Goal: Find specific page/section: Find specific page/section

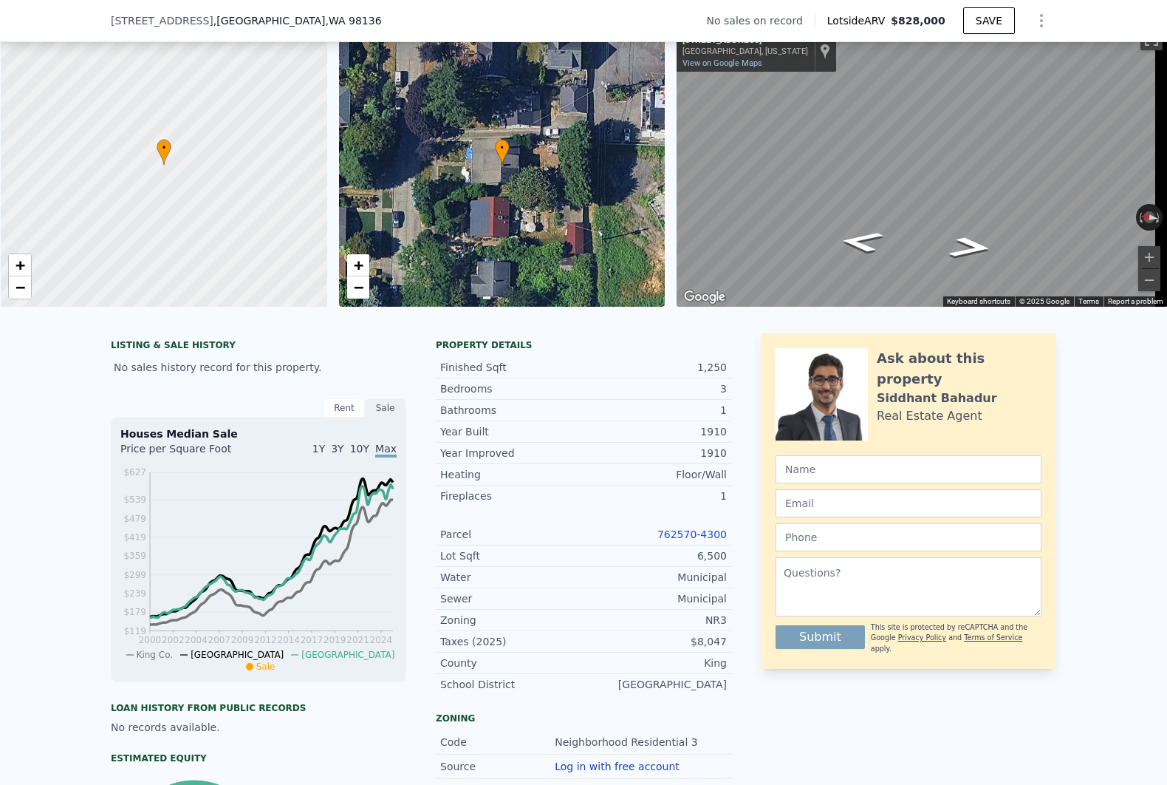
scroll to position [241, 0]
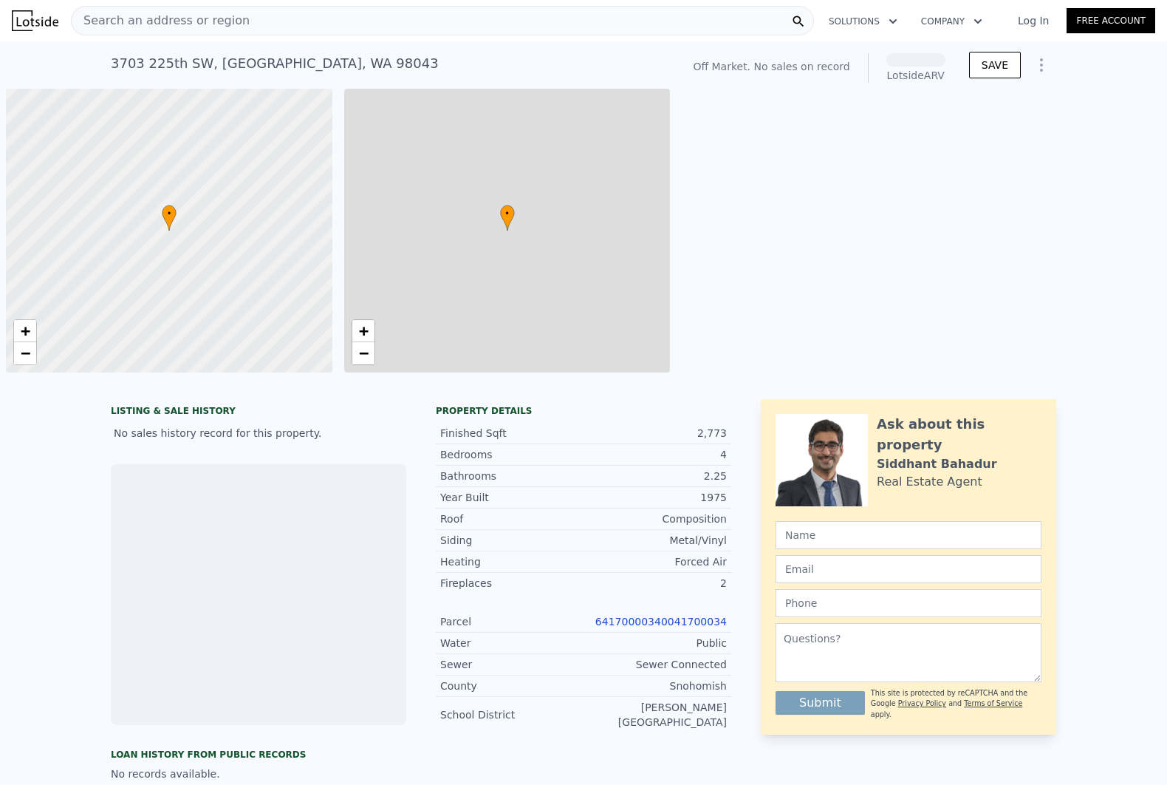
scroll to position [0, 5]
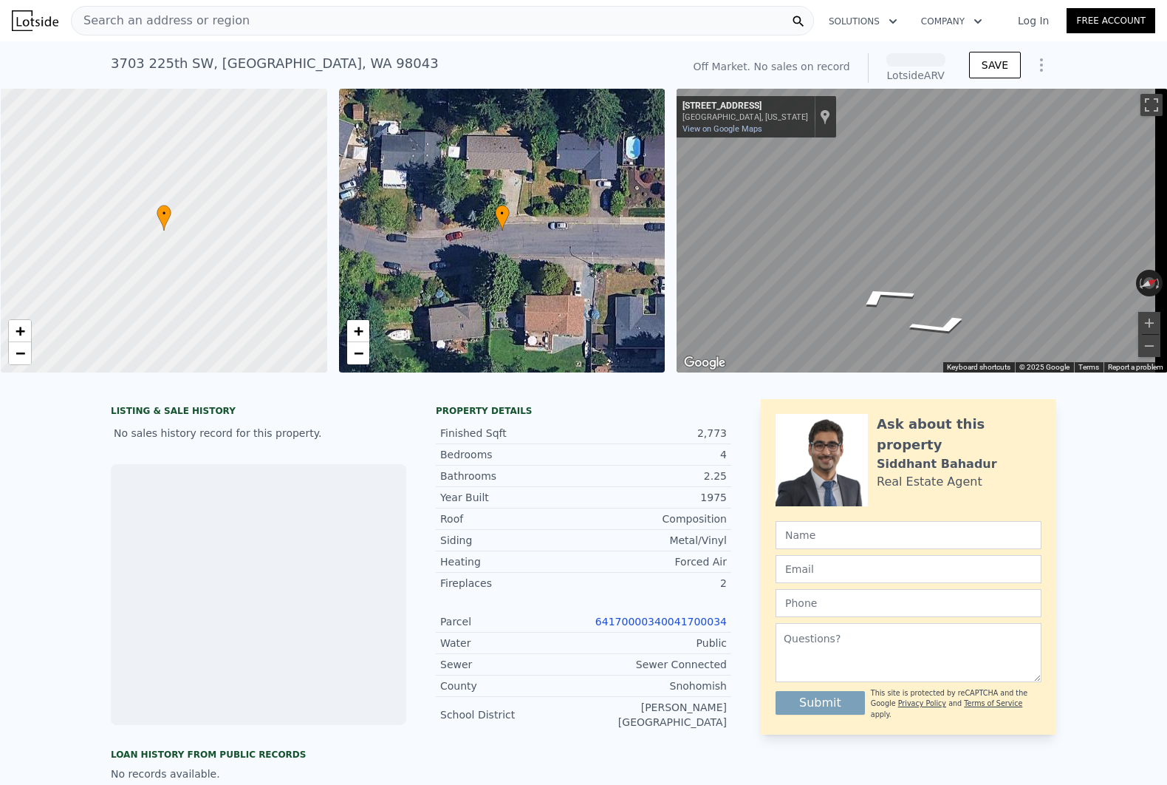
click at [192, 27] on span "Search an address or region" at bounding box center [161, 21] width 178 height 18
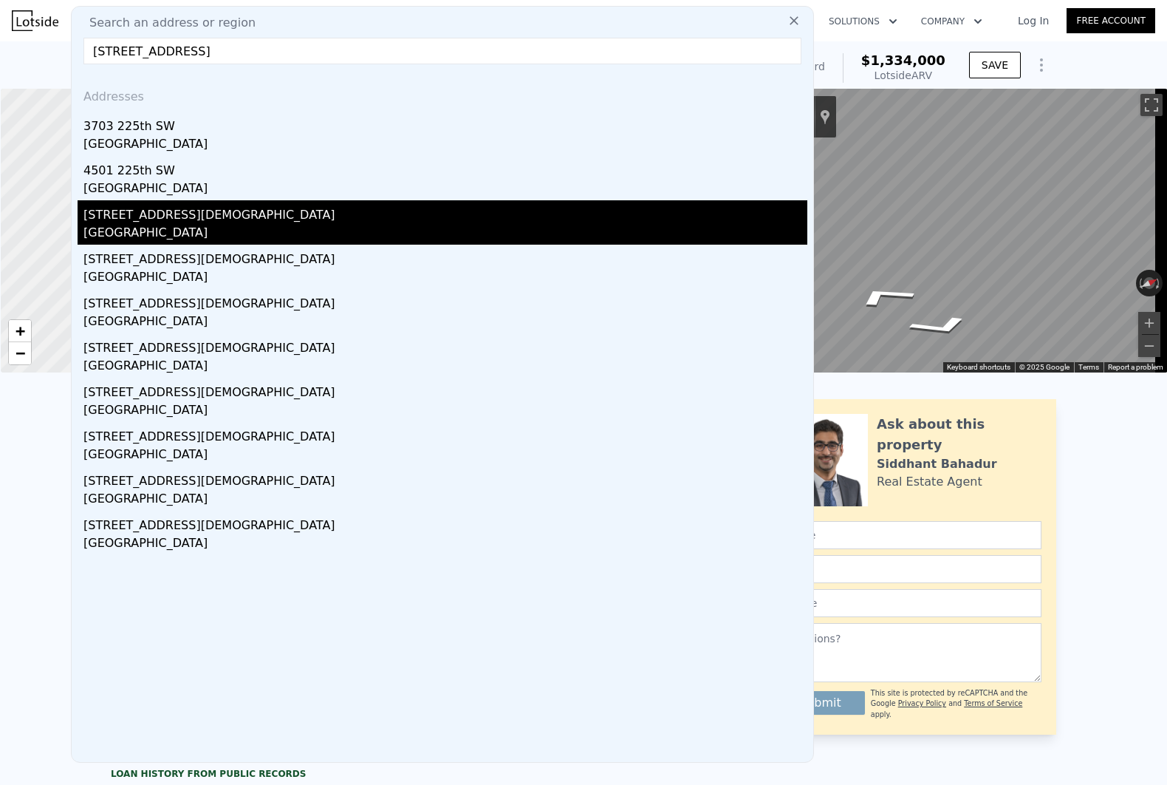
type input "[STREET_ADDRESS]"
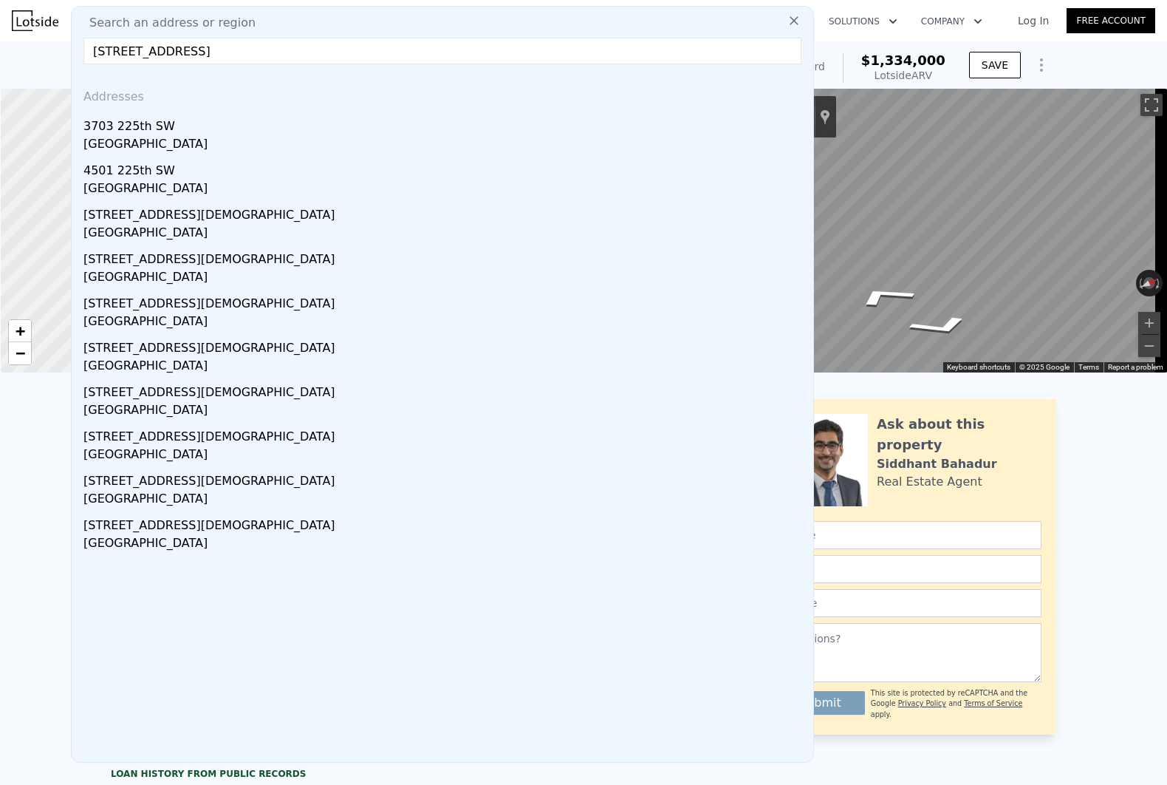
click at [250, 208] on div "[STREET_ADDRESS][DEMOGRAPHIC_DATA]" at bounding box center [445, 212] width 724 height 24
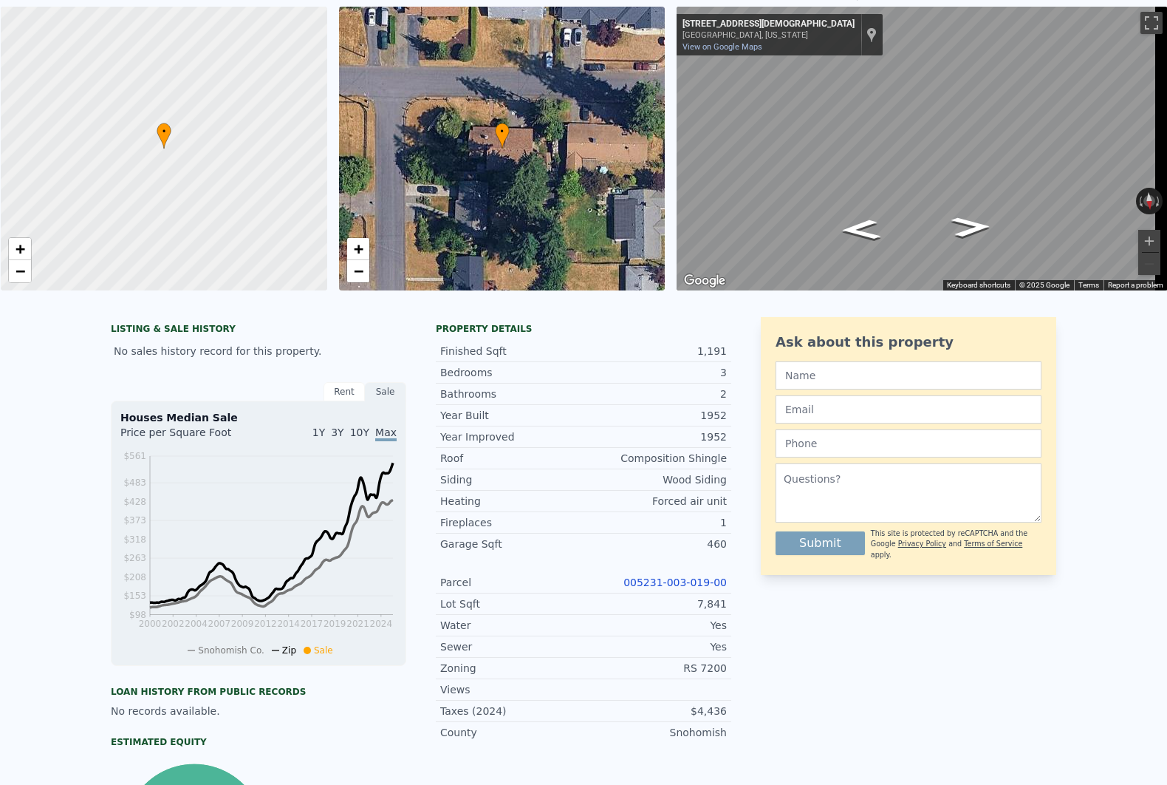
scroll to position [4, 0]
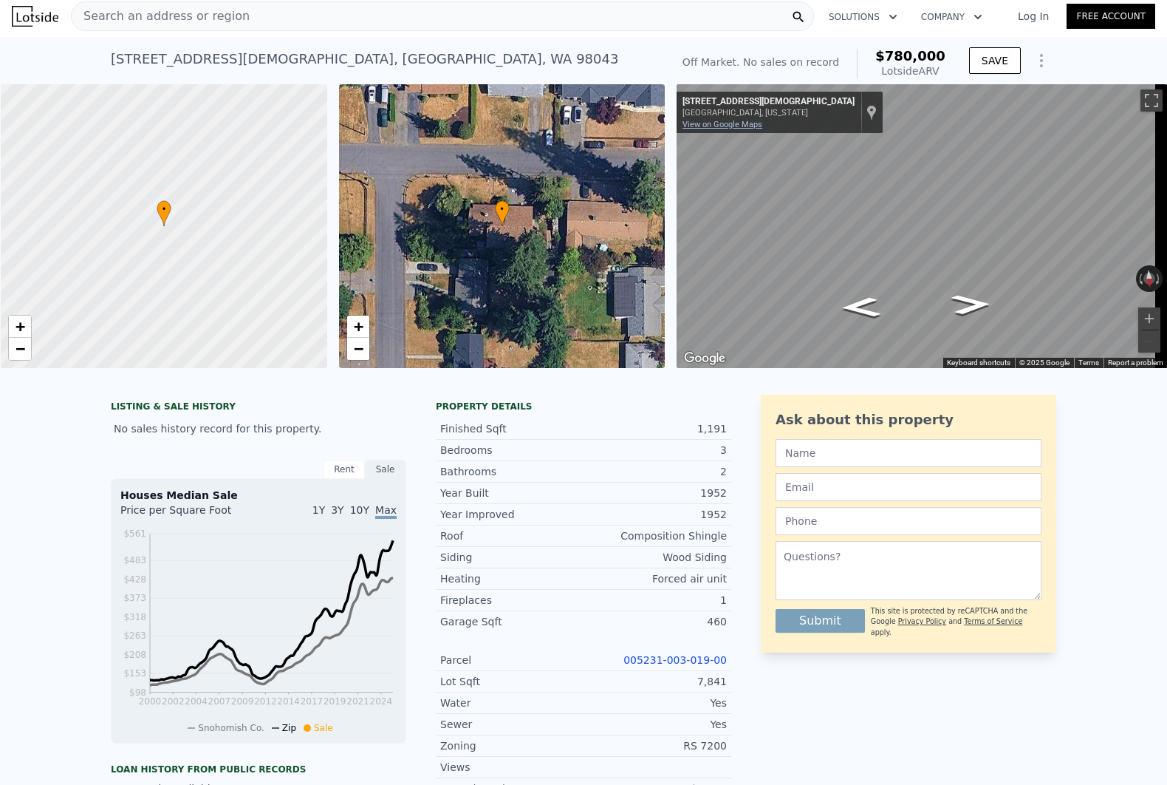
click at [731, 126] on link "View on Google Maps" at bounding box center [723, 125] width 80 height 10
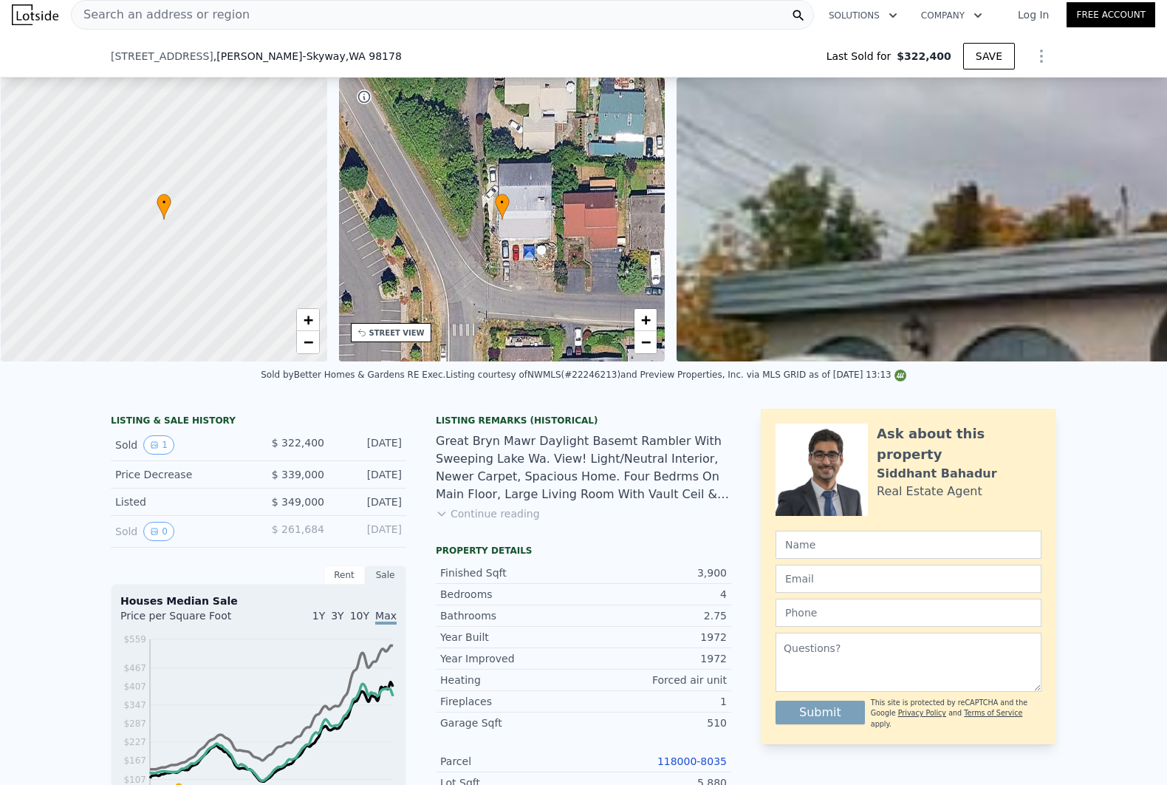
scroll to position [4, 0]
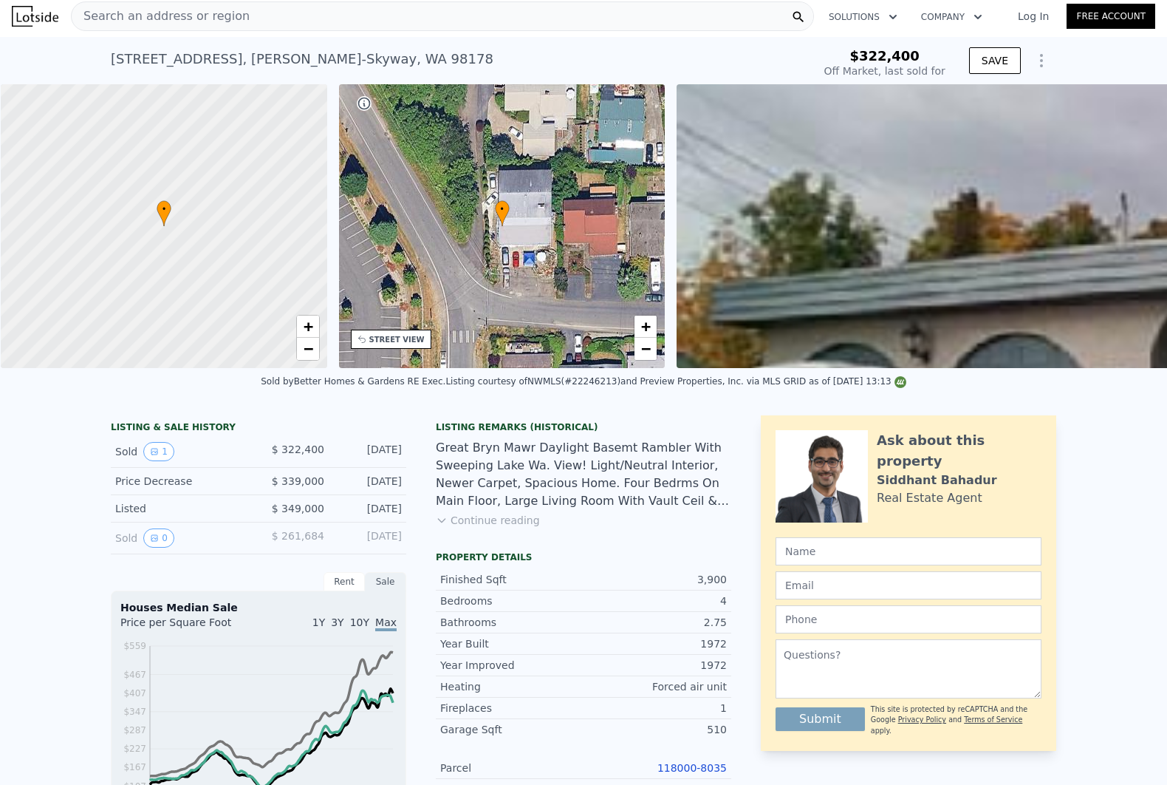
click at [237, 18] on div "Search an address or region" at bounding box center [442, 16] width 743 height 30
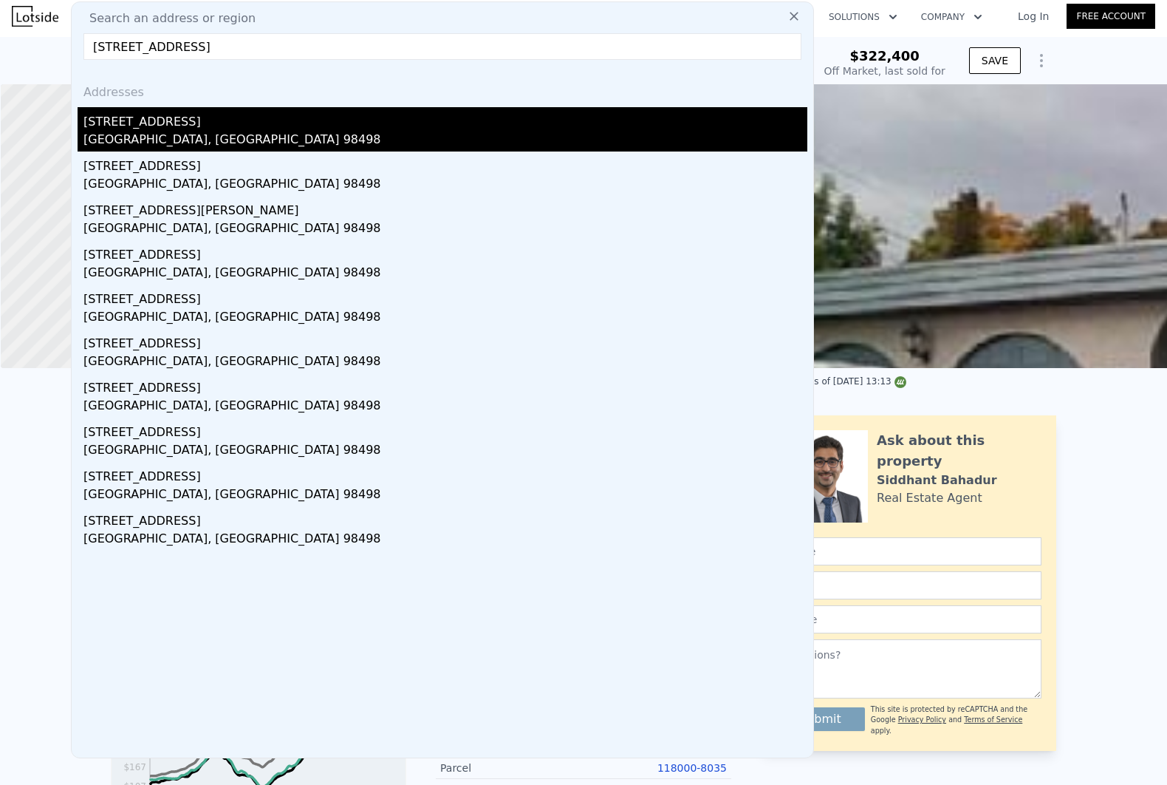
type input "8611 Lawndale Ave Sw Lakewood WA 98498"
click at [231, 118] on div "8611 Lawndale Ave SW" at bounding box center [445, 119] width 724 height 24
